Goal: Information Seeking & Learning: Learn about a topic

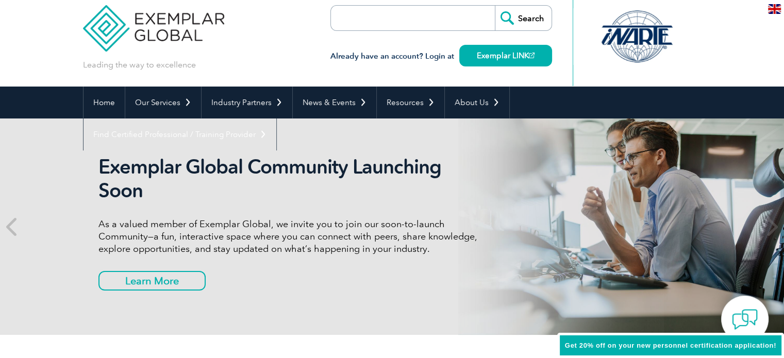
scroll to position [12, 0]
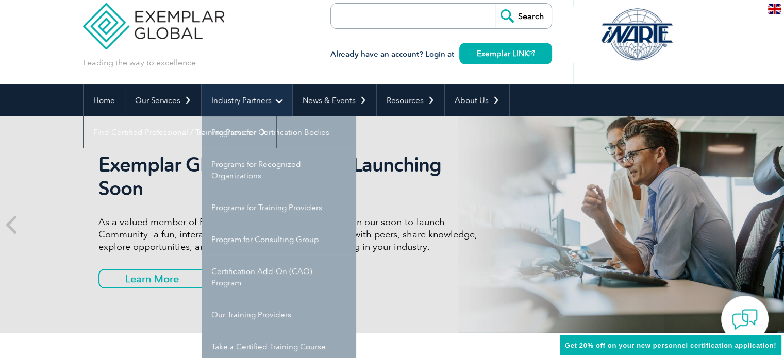
click at [235, 96] on link "Industry Partners" at bounding box center [246, 101] width 91 height 32
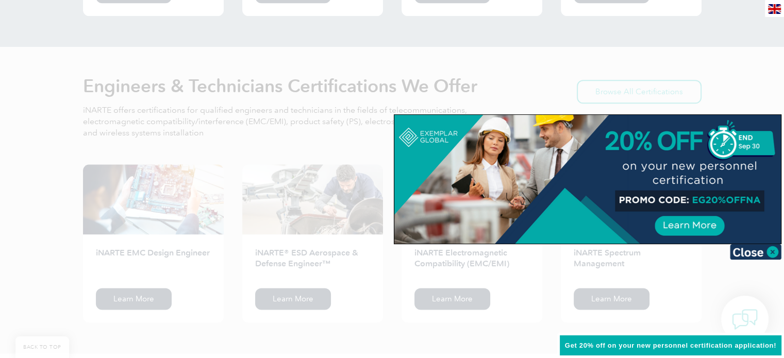
scroll to position [1263, 0]
click at [770, 253] on img at bounding box center [756, 251] width 52 height 15
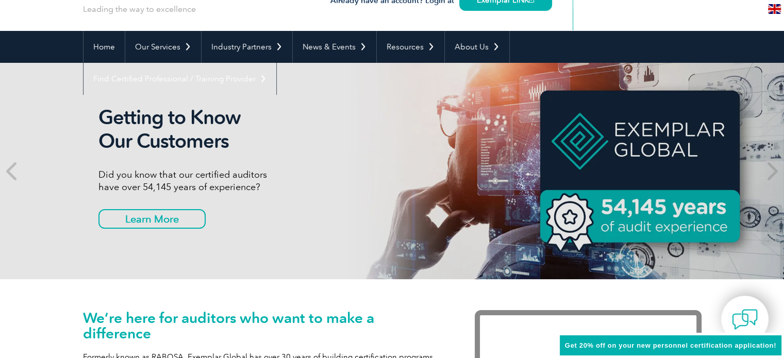
scroll to position [0, 0]
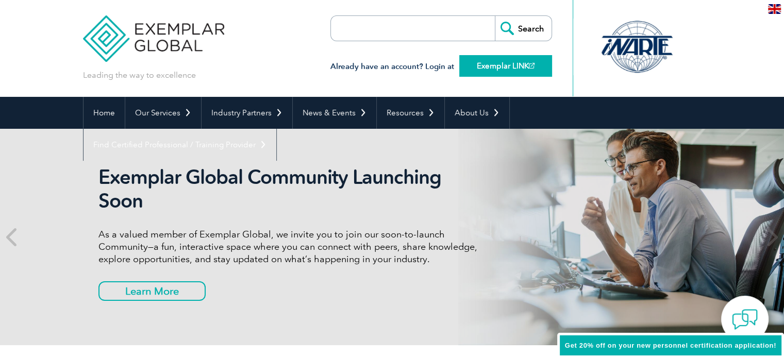
click at [507, 70] on link "Exemplar LINK" at bounding box center [505, 66] width 93 height 22
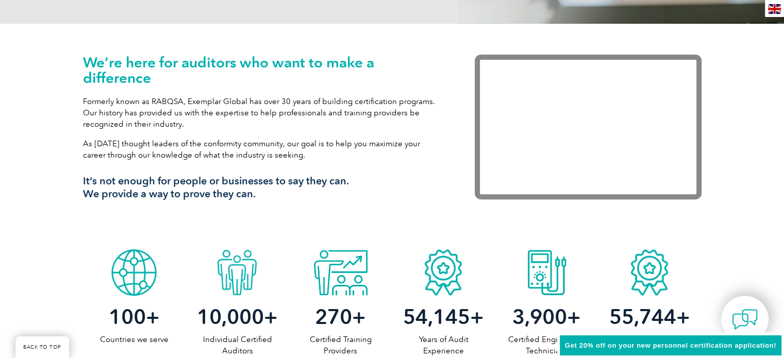
scroll to position [324, 0]
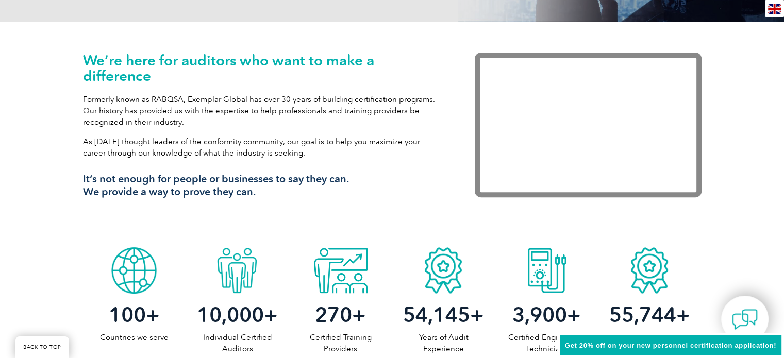
click at [370, 123] on p "Formerly known as RABQSA, Exemplar Global has over 30 years of building certifi…" at bounding box center [263, 111] width 361 height 34
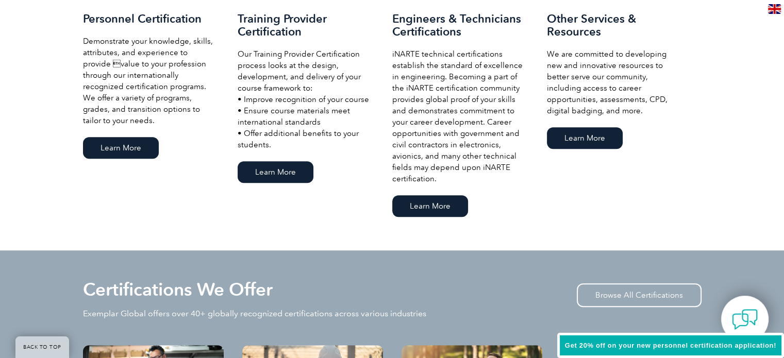
scroll to position [778, 0]
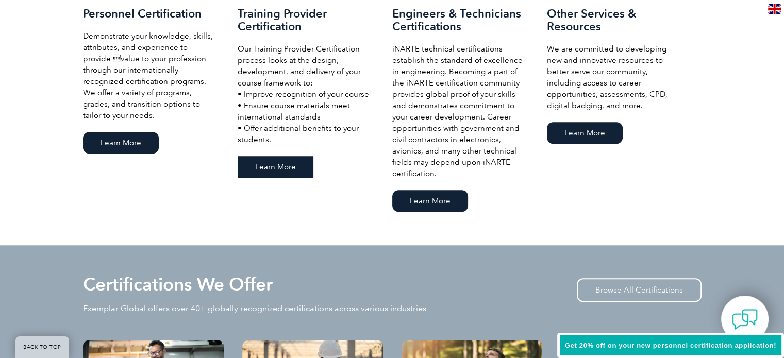
drag, startPoint x: 278, startPoint y: 178, endPoint x: 282, endPoint y: 159, distance: 20.1
click at [282, 159] on div "Training Provider Certification Our Training Provider Certification process loo…" at bounding box center [315, 93] width 155 height 173
click at [282, 159] on link "Learn More" at bounding box center [276, 167] width 76 height 22
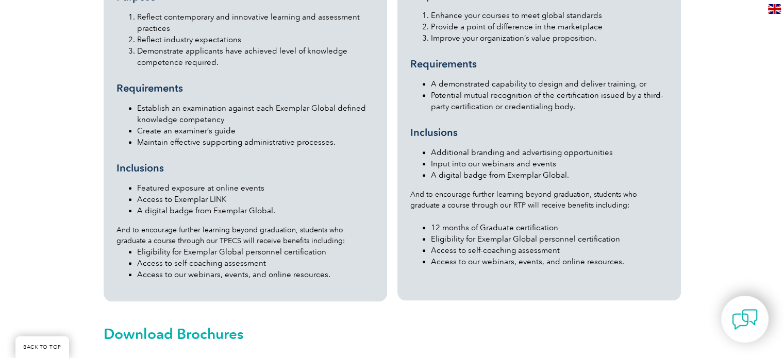
scroll to position [1164, 0]
click at [437, 146] on li "Additional branding and advertising opportunities" at bounding box center [549, 151] width 237 height 11
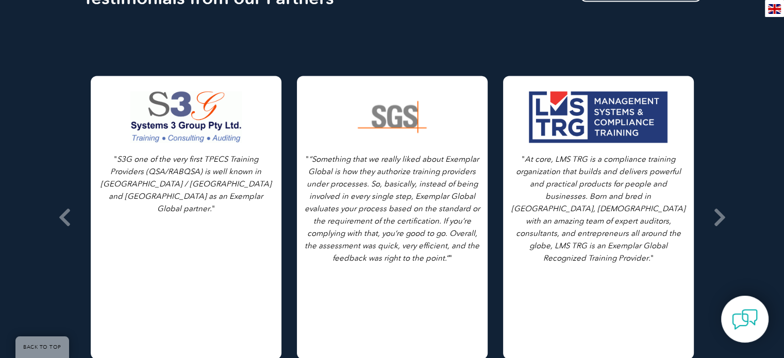
scroll to position [1645, 0]
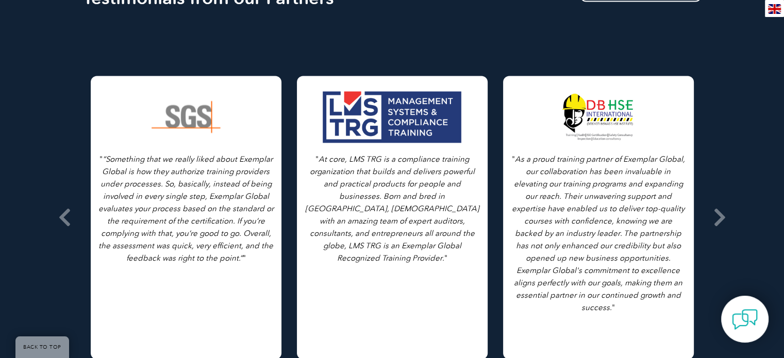
click at [380, 206] on icon "At core, LMS TRG is a compliance training organization that builds and delivers…" at bounding box center [392, 209] width 174 height 108
